Goal: Check status: Check status

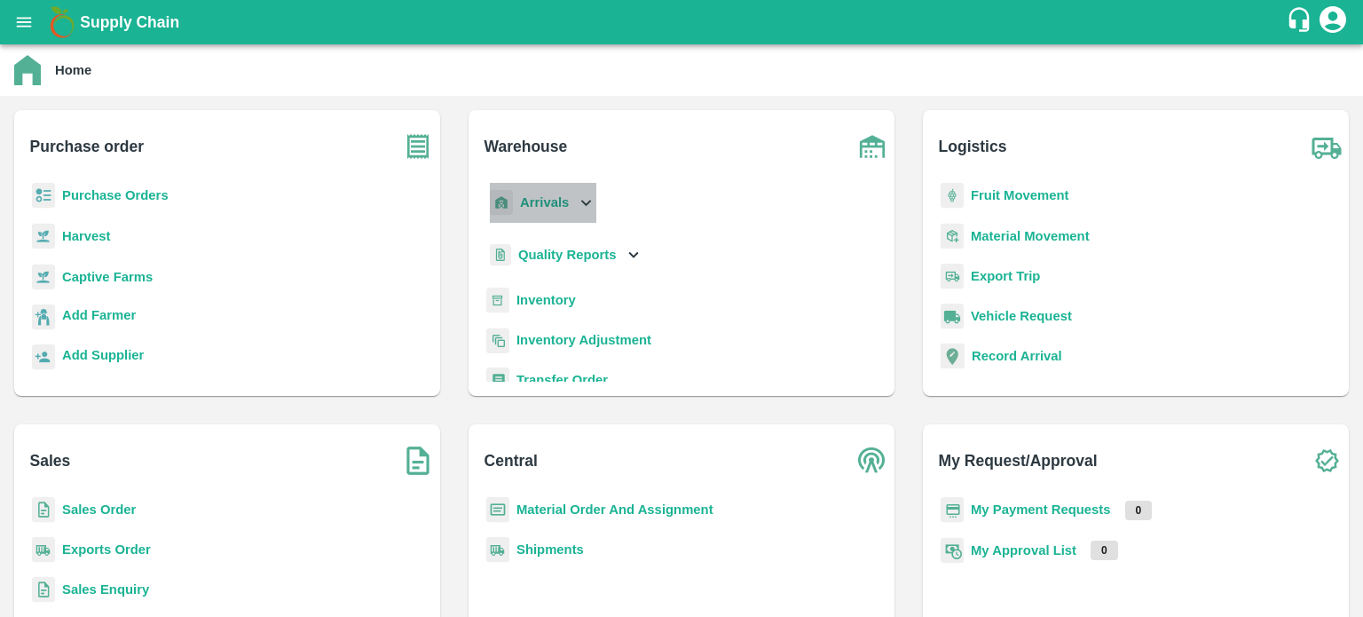
click at [583, 205] on icon at bounding box center [586, 203] width 20 height 20
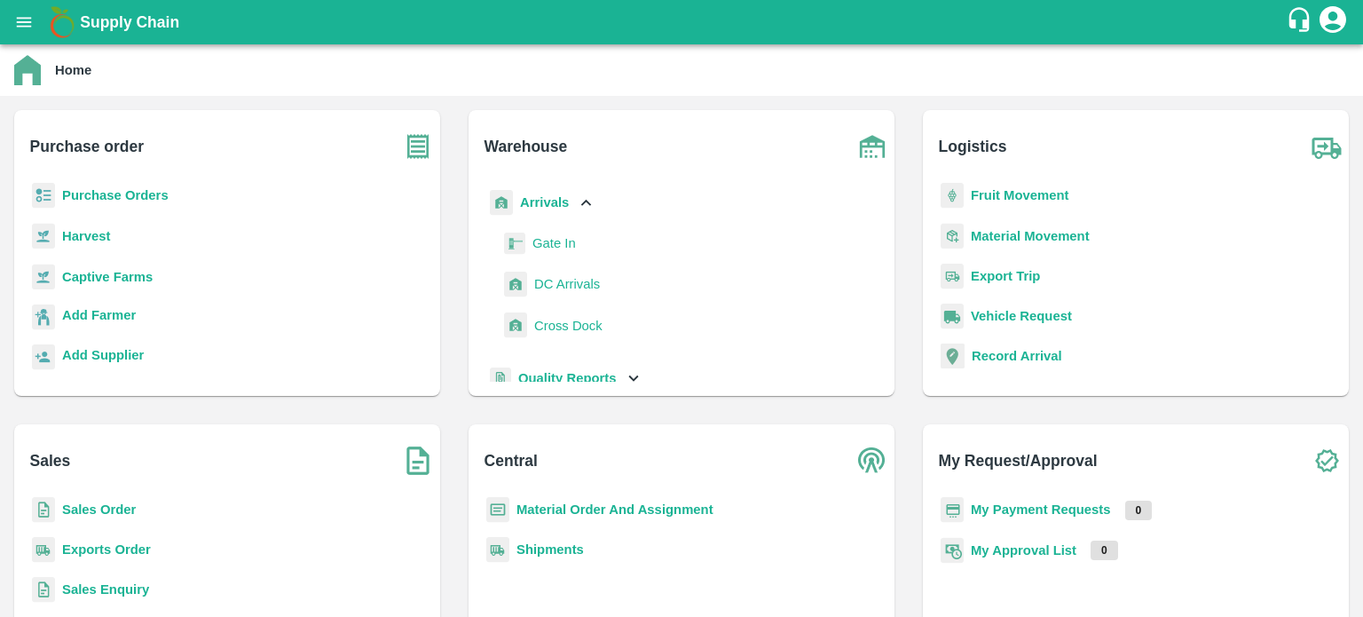
click at [564, 283] on span "DC Arrivals" at bounding box center [567, 284] width 66 height 20
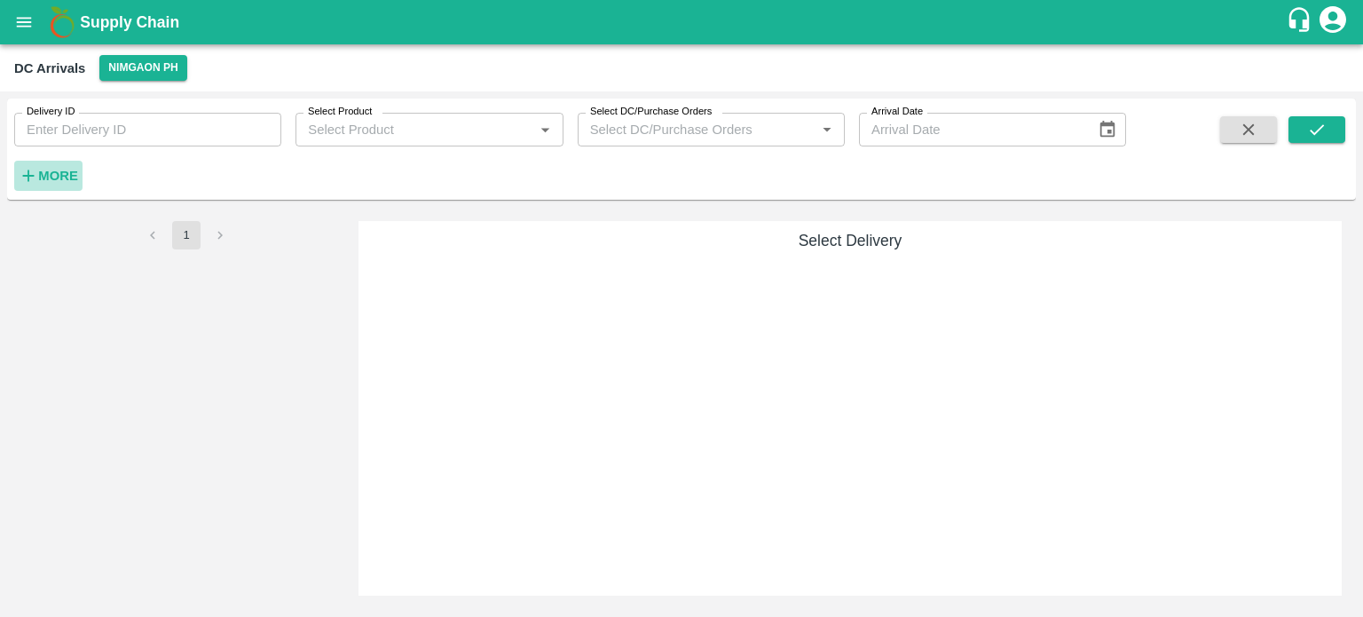
click at [51, 186] on h6 "More" at bounding box center [58, 175] width 40 height 23
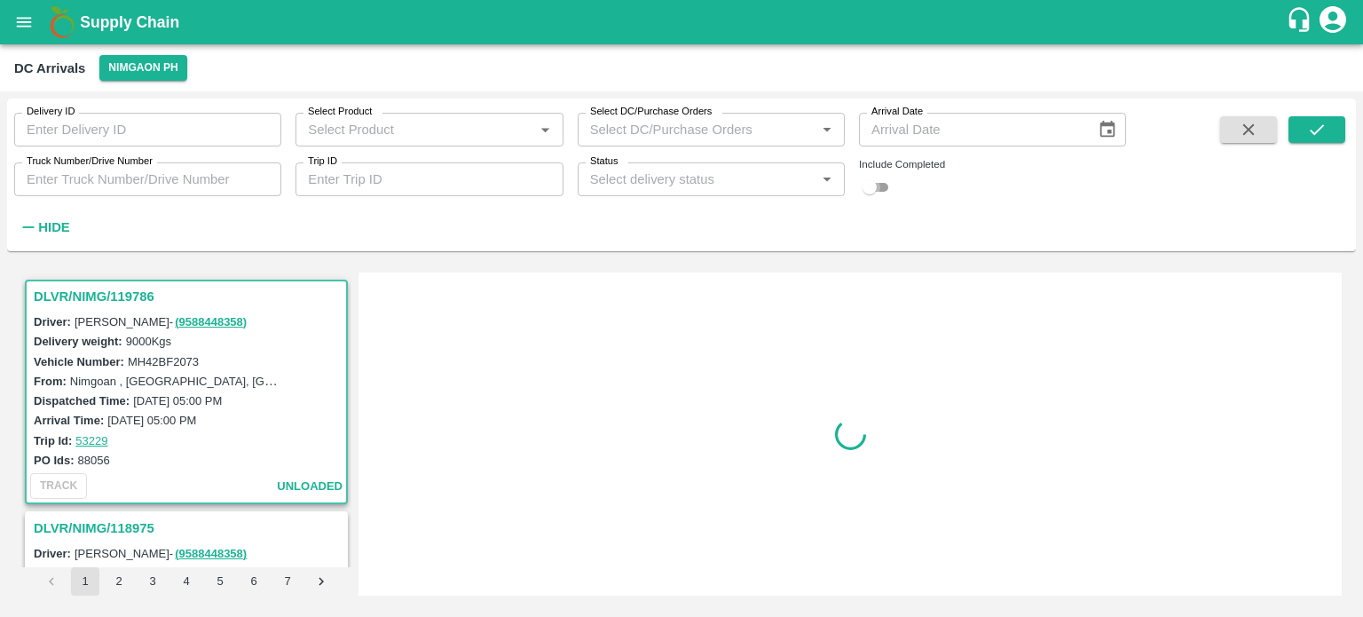
click at [872, 189] on input "checkbox" at bounding box center [870, 187] width 64 height 21
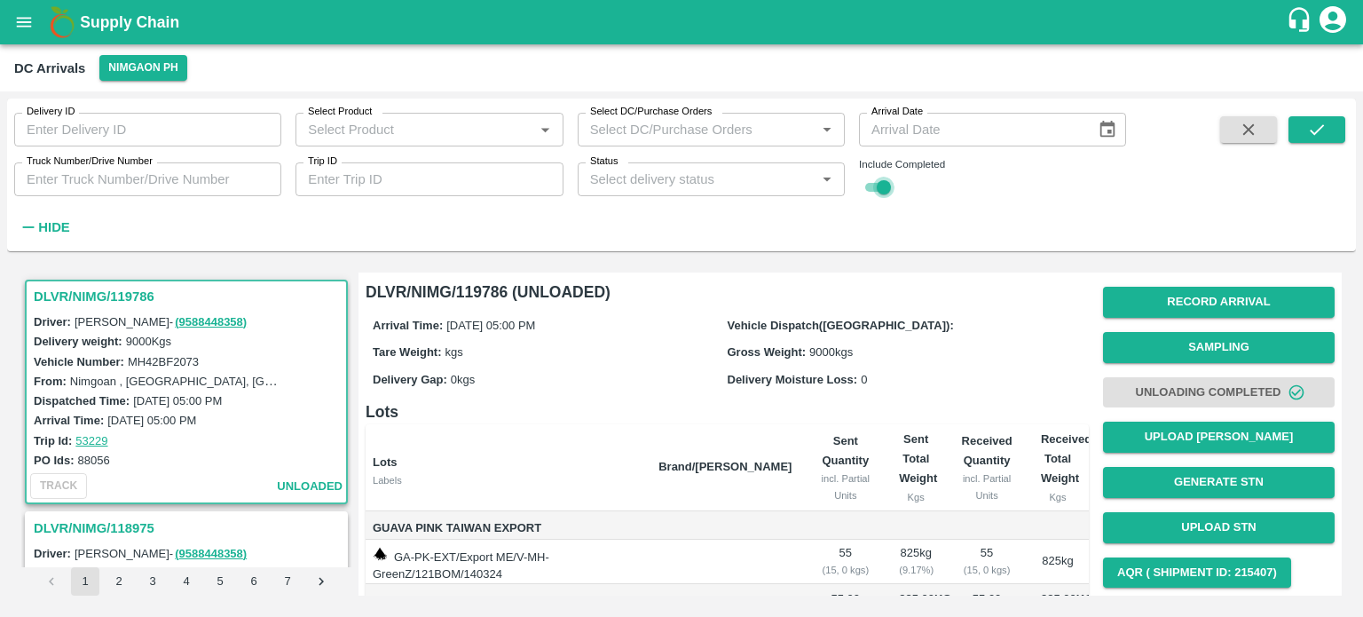
click at [874, 190] on input "checkbox" at bounding box center [884, 187] width 64 height 21
checkbox input "false"
click at [131, 70] on button "Nimgaon PH" at bounding box center [142, 68] width 87 height 26
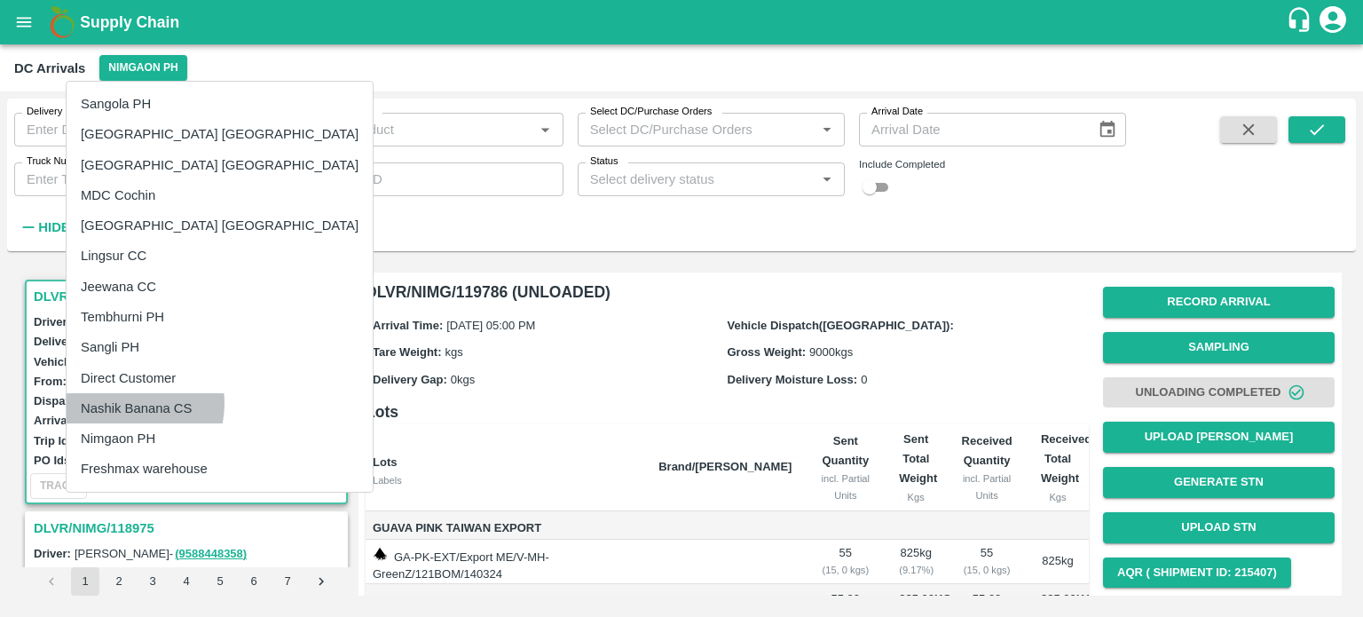
click at [129, 404] on li "Nashik Banana CS" at bounding box center [220, 408] width 306 height 30
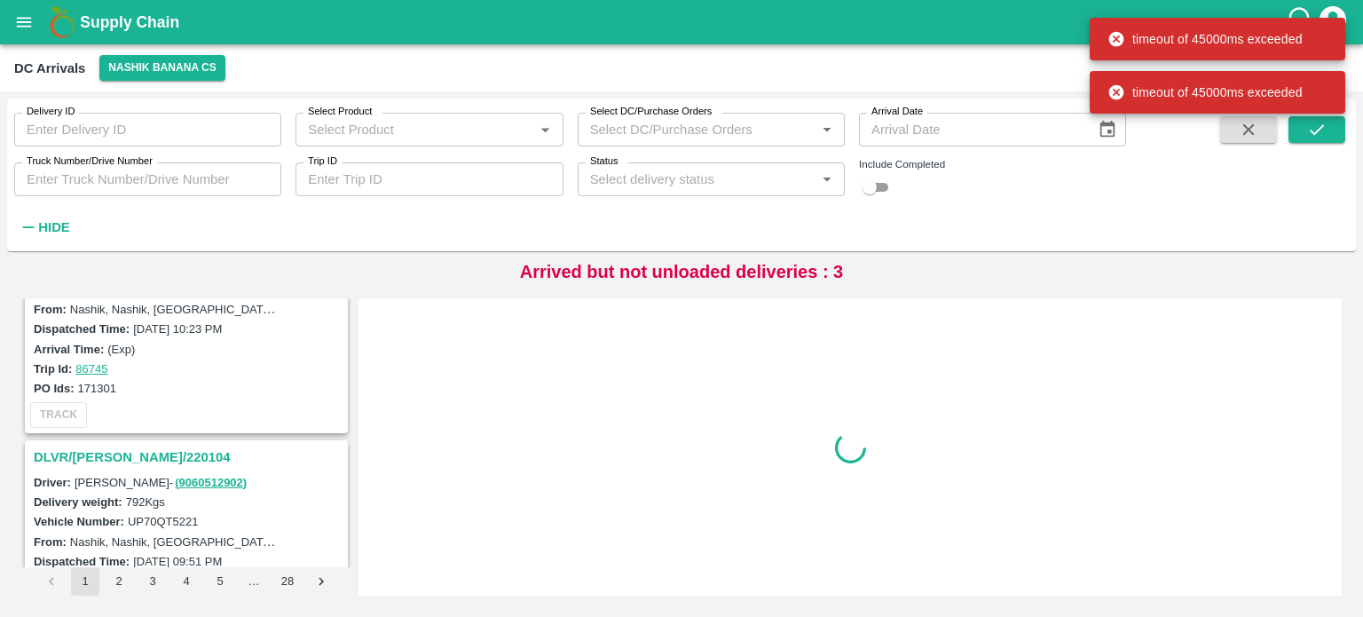
scroll to position [1547, 0]
